Goal: Task Accomplishment & Management: Manage account settings

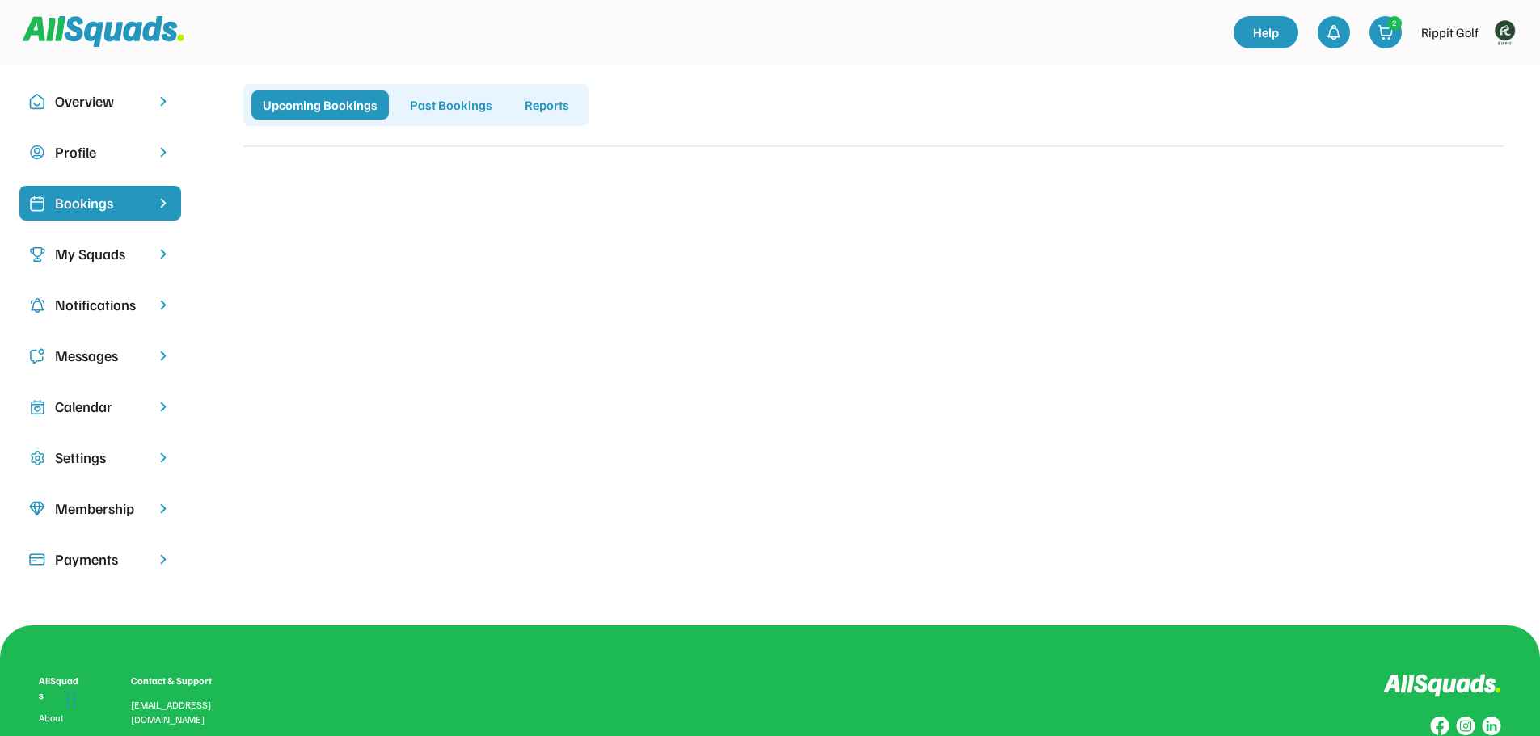
click at [122, 259] on div "My Squads" at bounding box center [100, 254] width 91 height 22
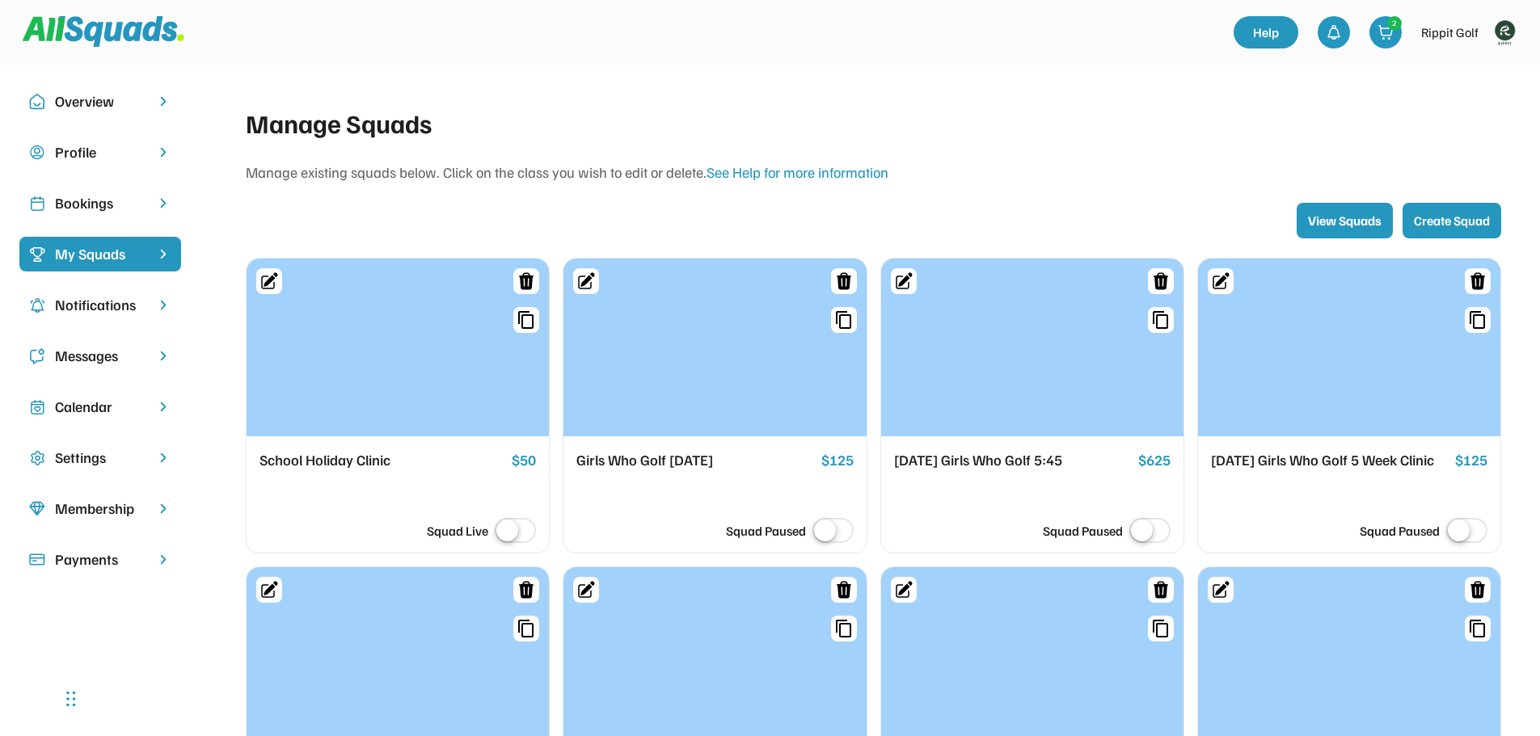
click at [83, 200] on div "Bookings" at bounding box center [100, 203] width 91 height 22
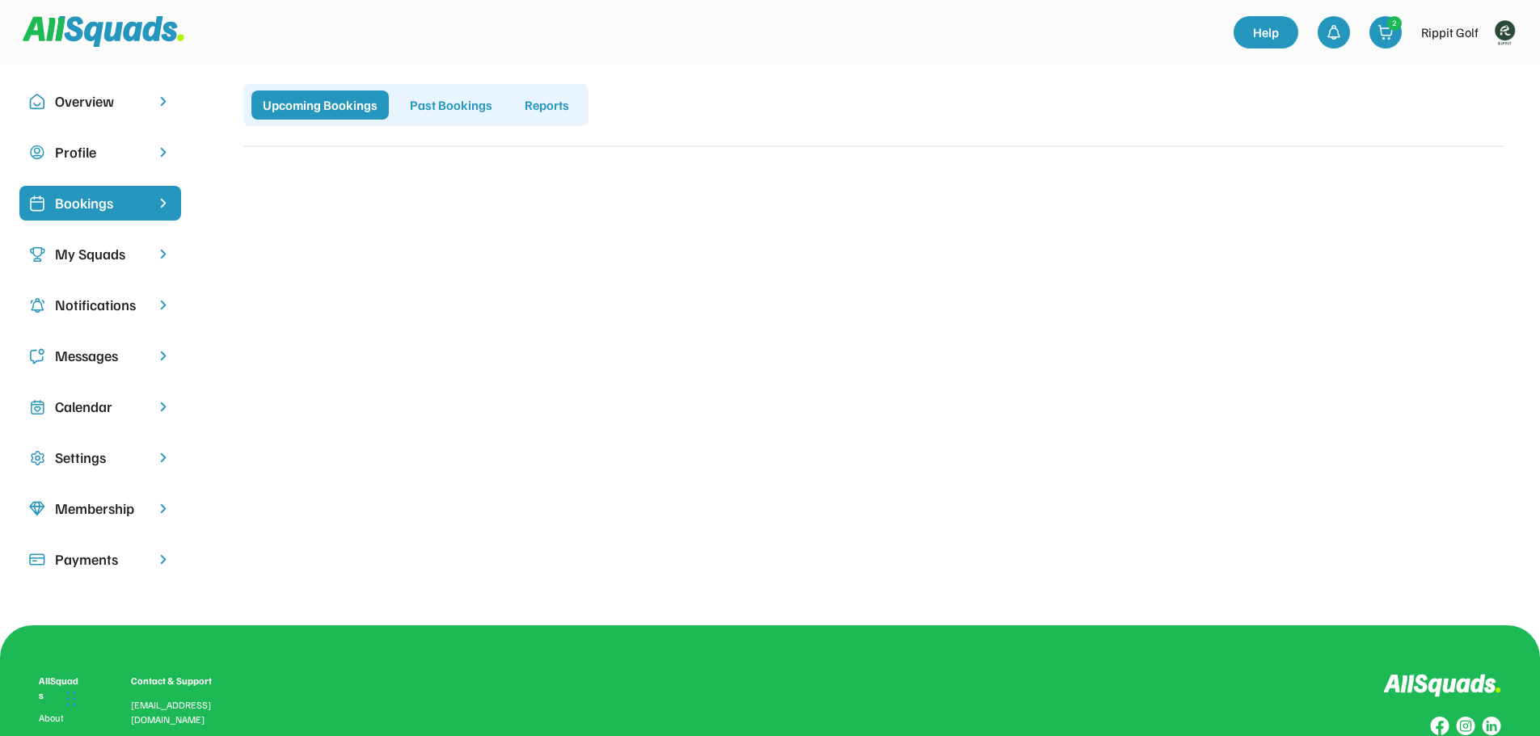
click at [1508, 36] on img at bounding box center [1504, 32] width 32 height 32
click at [108, 247] on div "My Squads" at bounding box center [100, 254] width 91 height 22
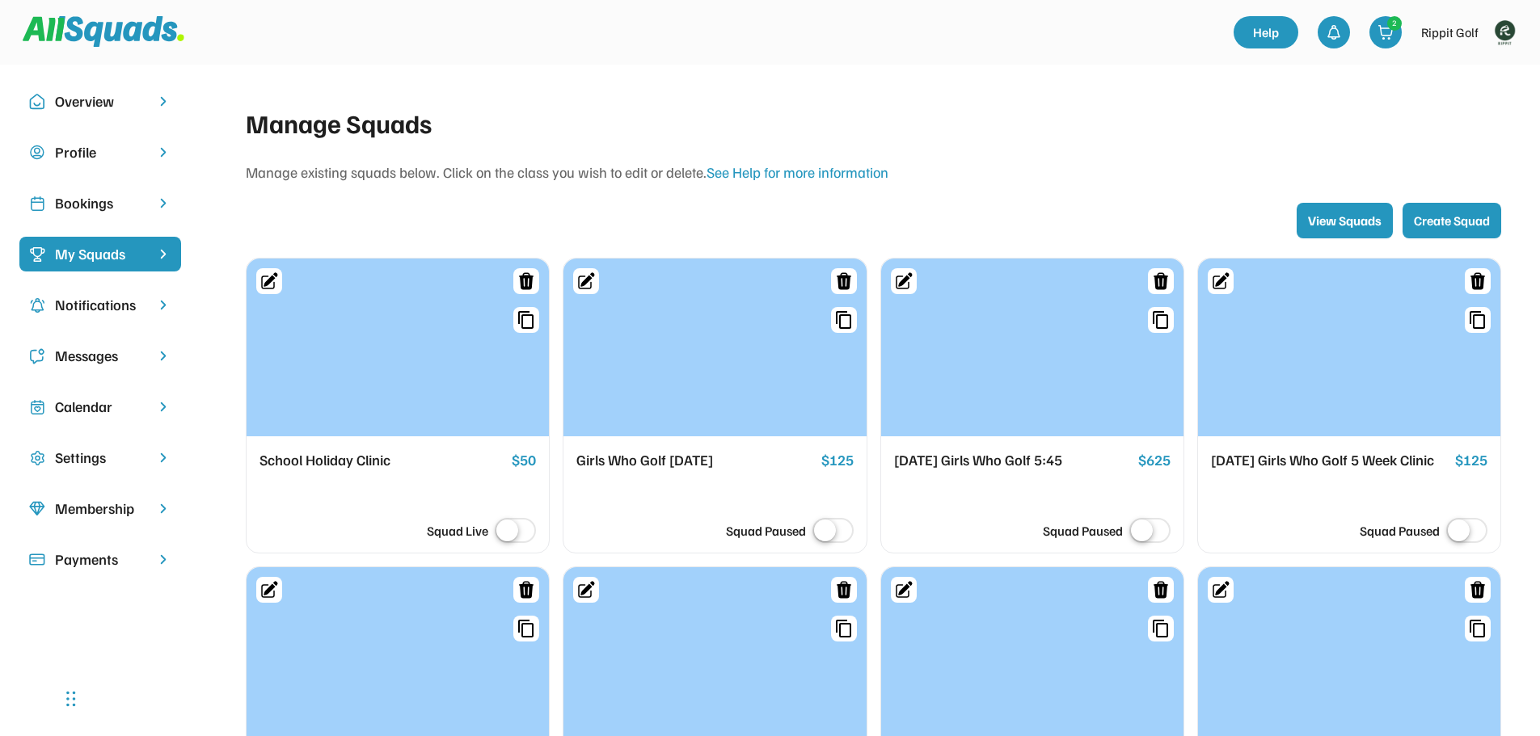
click at [83, 202] on div "Bookings" at bounding box center [100, 203] width 91 height 22
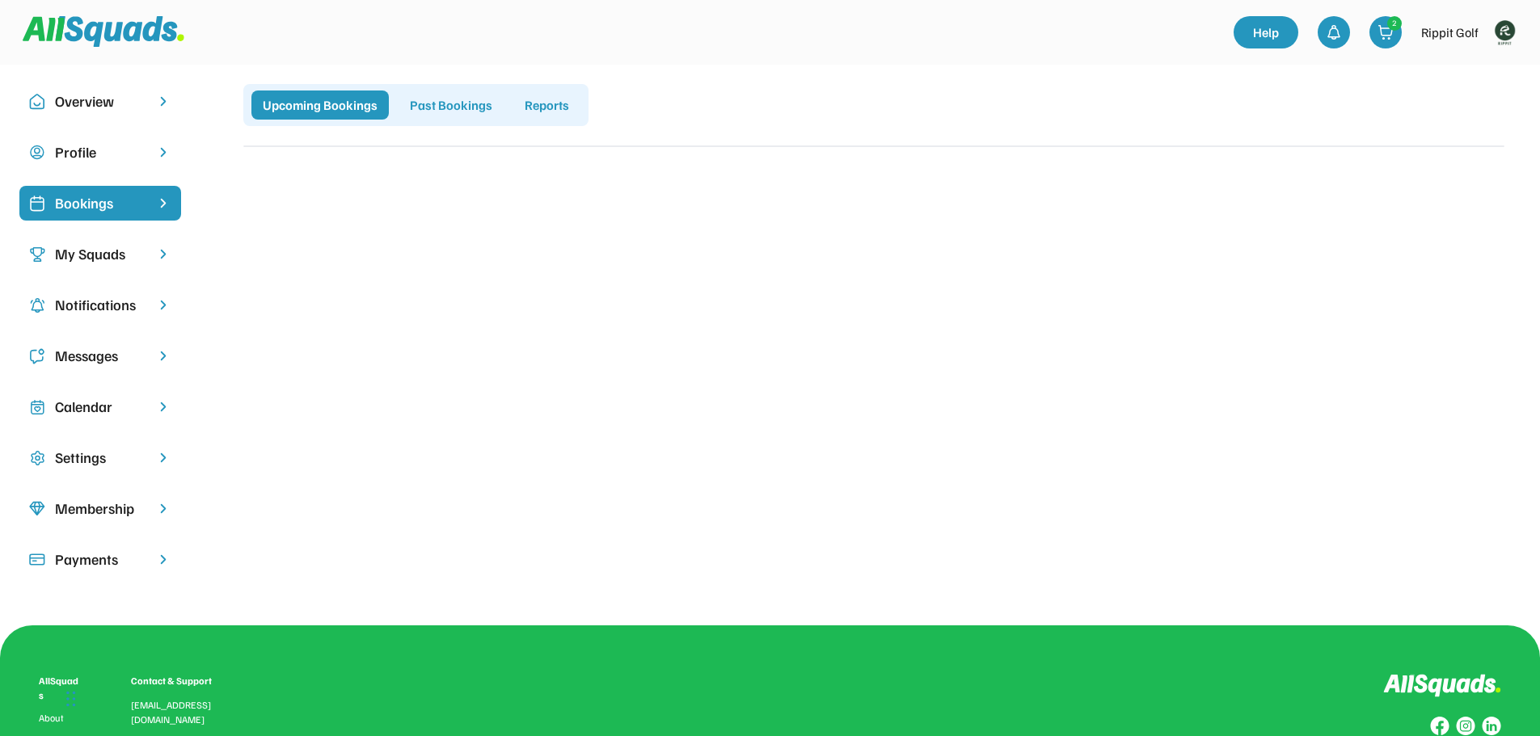
click at [1500, 26] on img at bounding box center [1504, 32] width 32 height 32
click at [1454, 69] on link "Profile" at bounding box center [1482, 71] width 95 height 32
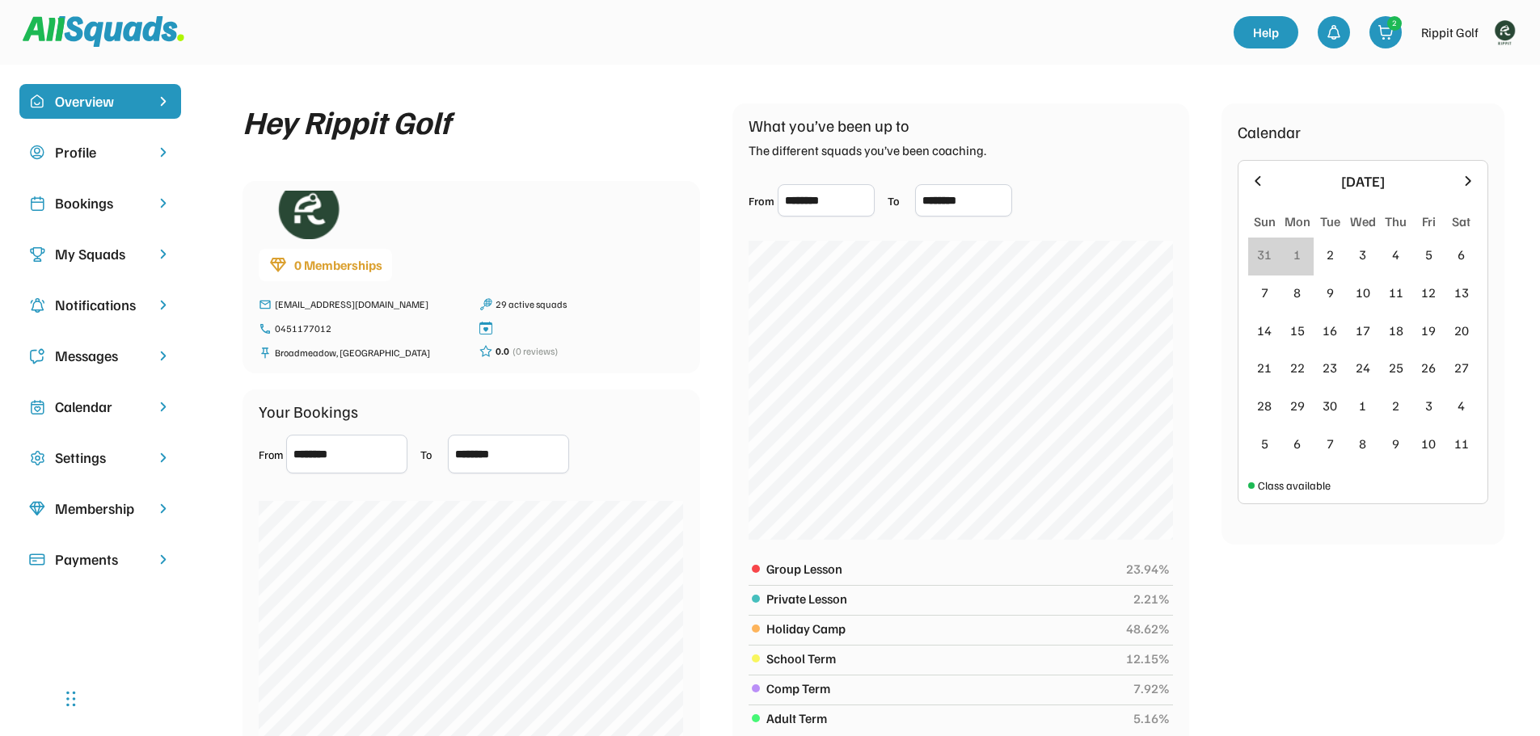
click at [90, 202] on div "Bookings" at bounding box center [100, 203] width 91 height 22
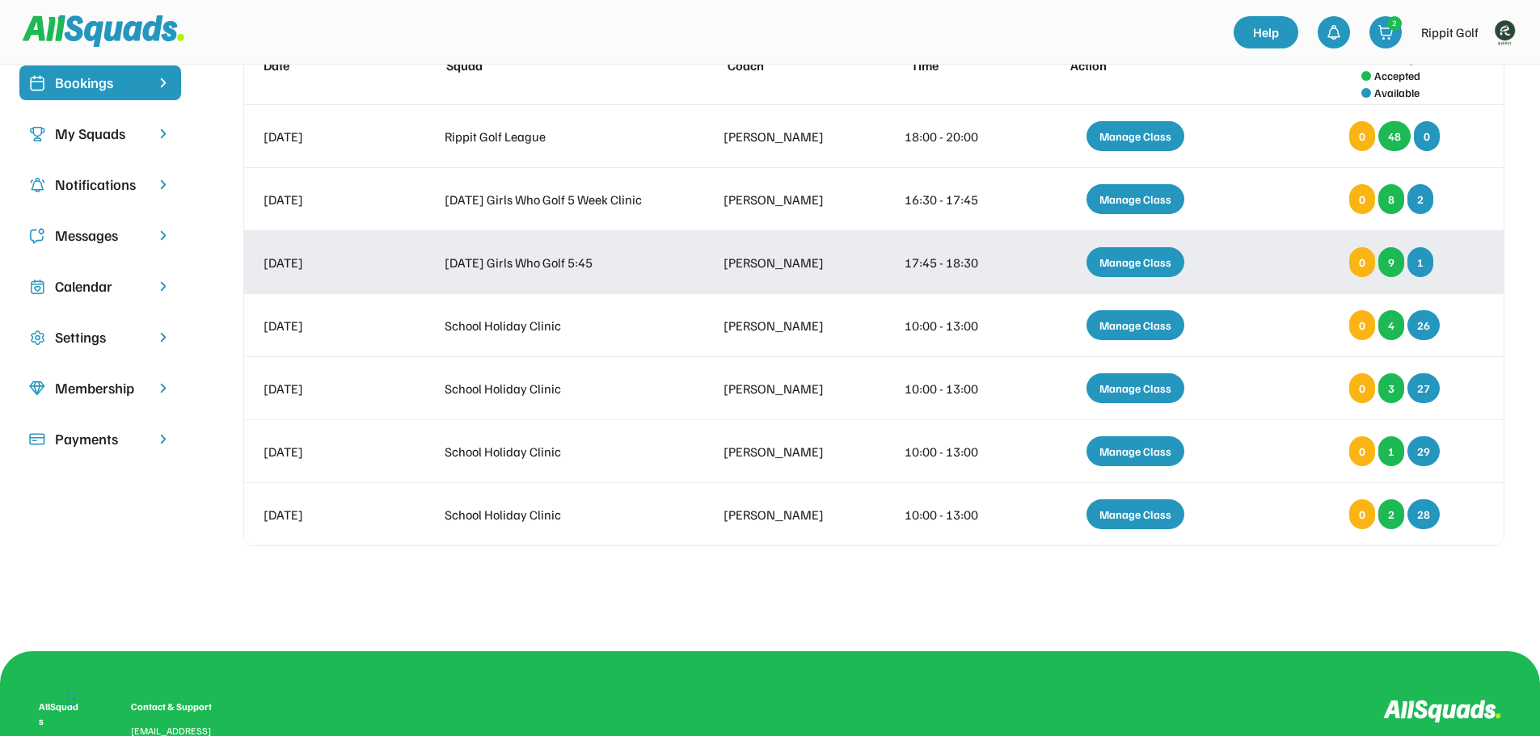
scroll to position [81, 0]
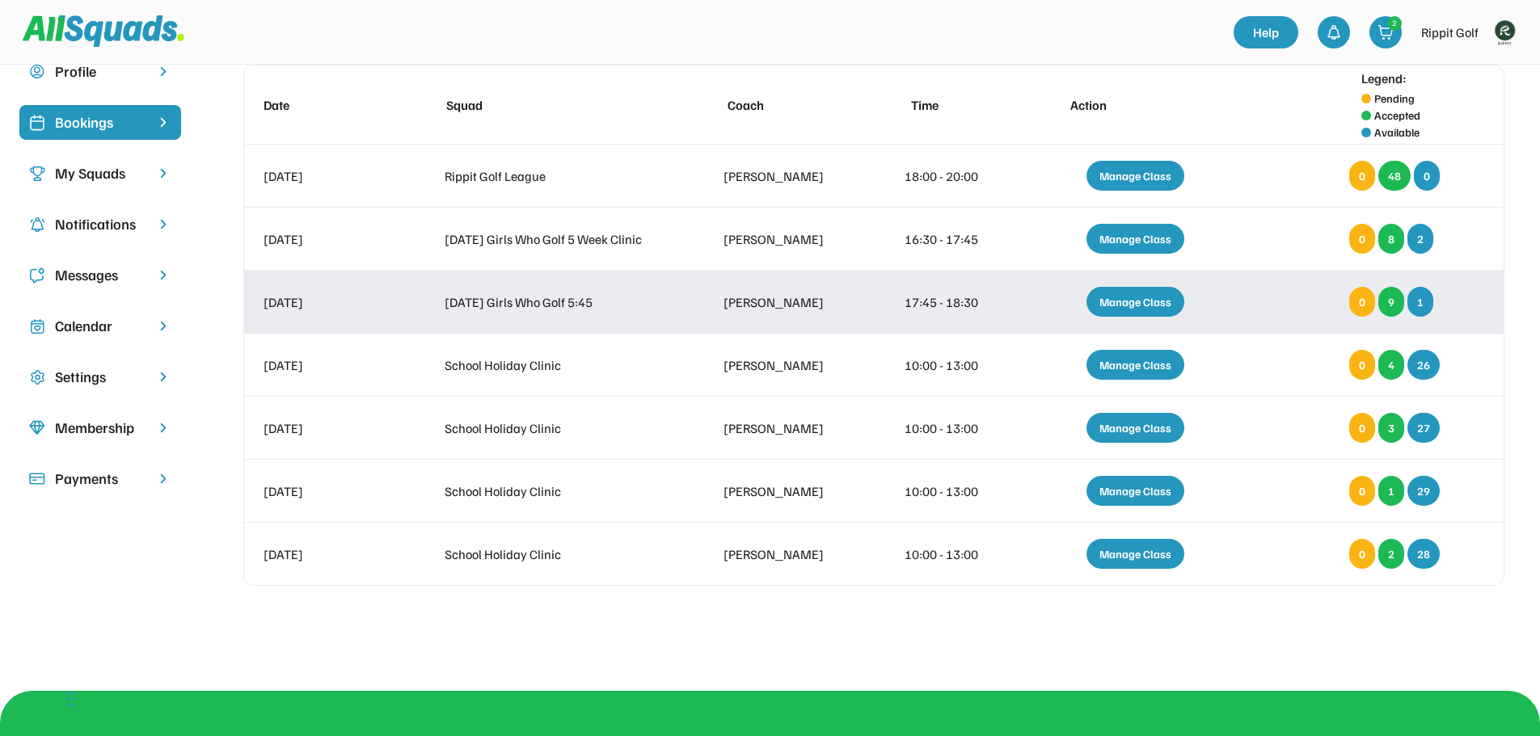
click at [1141, 299] on div "Manage Class" at bounding box center [1135, 302] width 98 height 30
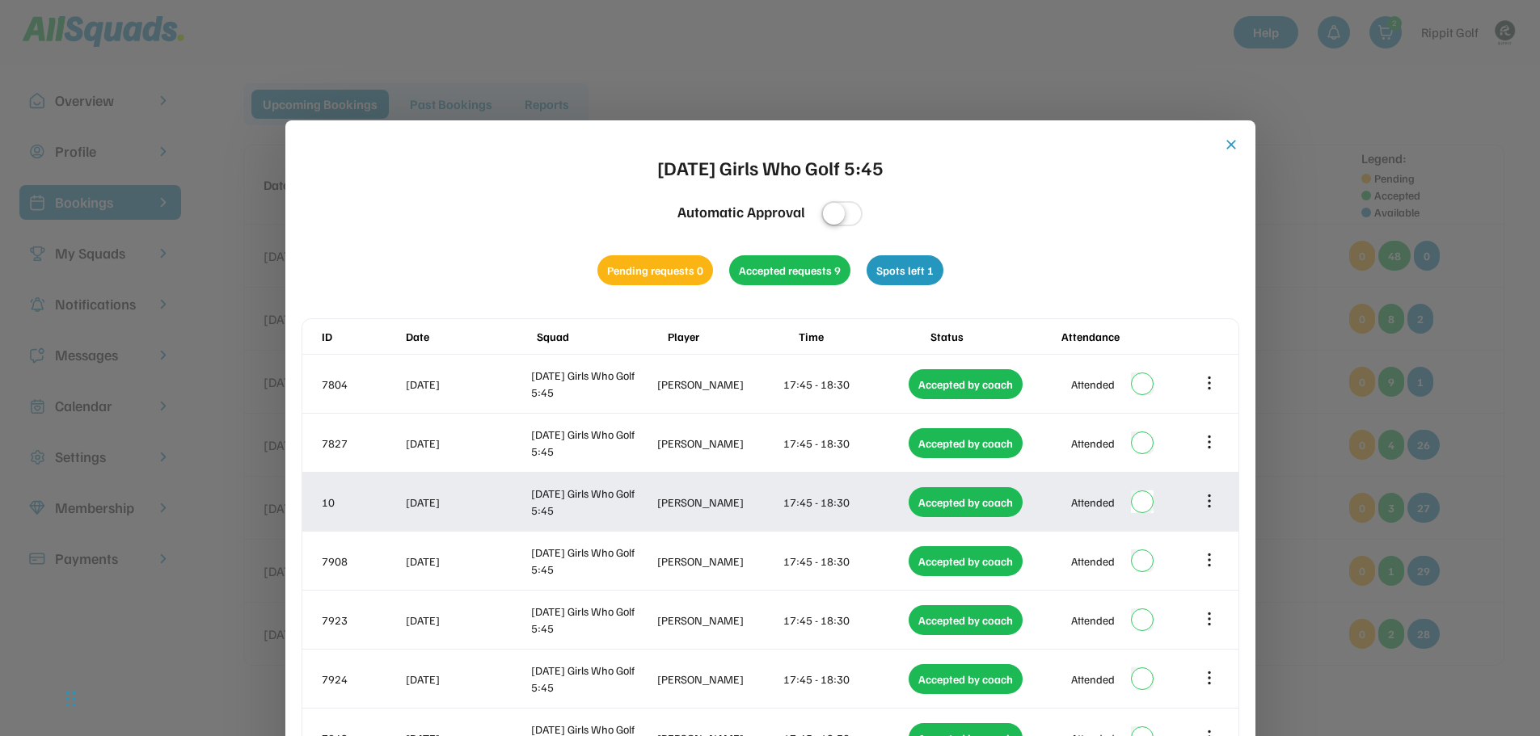
scroll to position [0, 0]
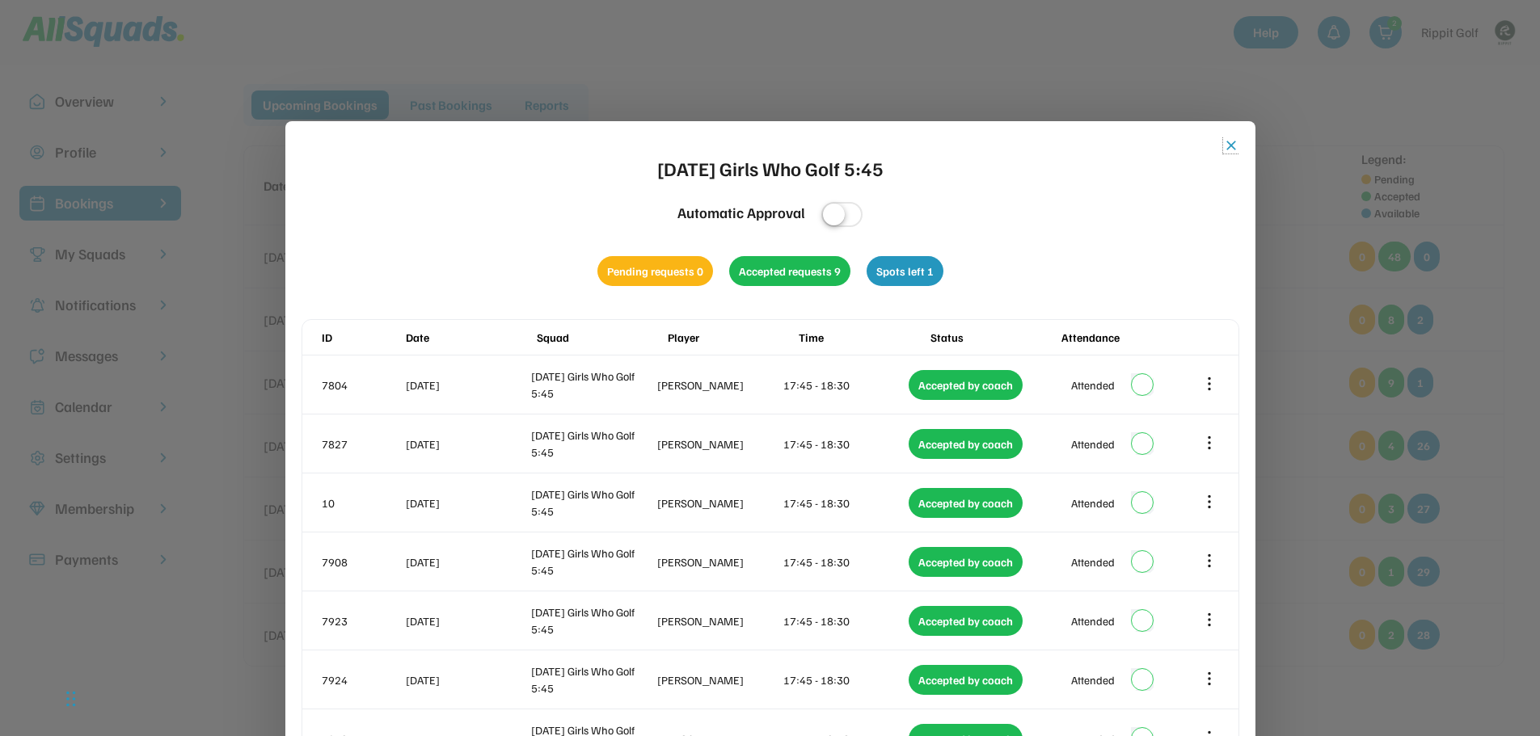
click at [1227, 148] on button "close" at bounding box center [1231, 145] width 16 height 16
